Goal: Information Seeking & Learning: Learn about a topic

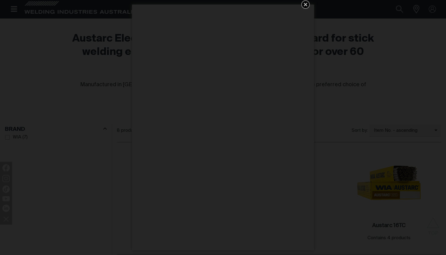
scroll to position [279, 0]
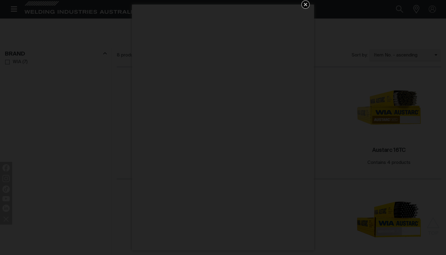
click at [307, 4] on icon "Get 5 WIA Welding Guides Free!" at bounding box center [306, 5] width 4 height 4
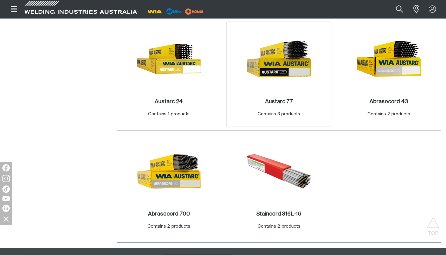
scroll to position [433, 0]
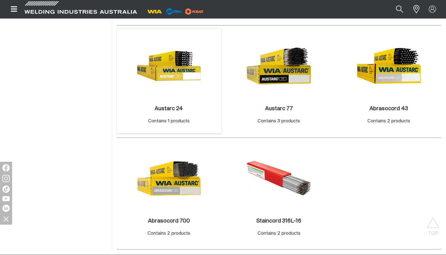
click at [190, 71] on img at bounding box center [169, 65] width 65 height 65
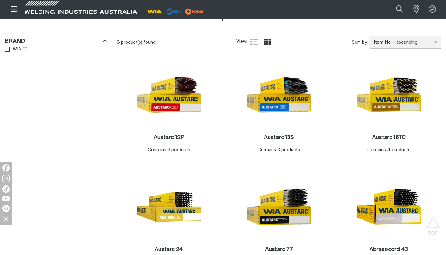
scroll to position [248, 0]
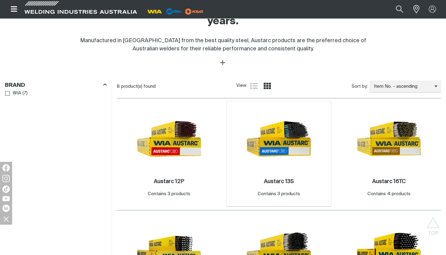
click at [280, 123] on img at bounding box center [278, 138] width 65 height 65
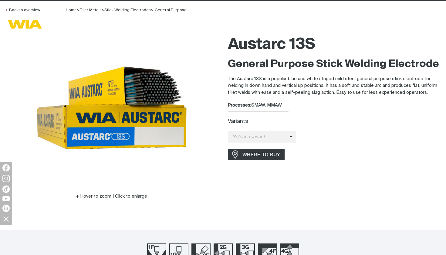
scroll to position [38, 0]
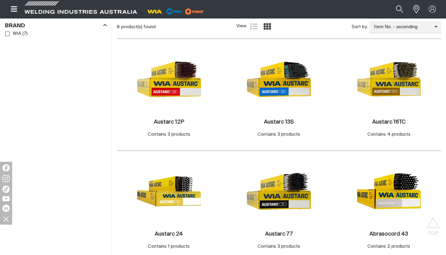
scroll to position [324, 0]
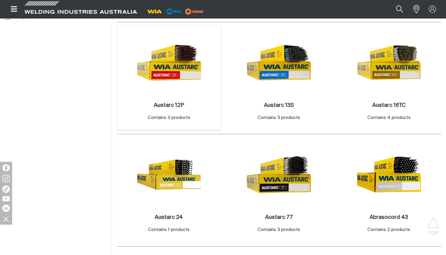
click at [161, 76] on img at bounding box center [169, 62] width 65 height 65
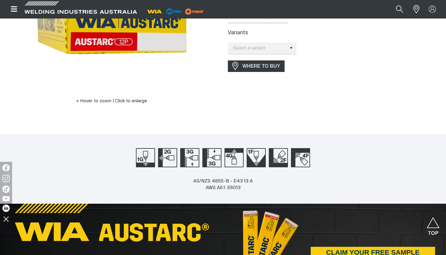
scroll to position [132, 0]
